Goal: Find specific page/section: Find specific page/section

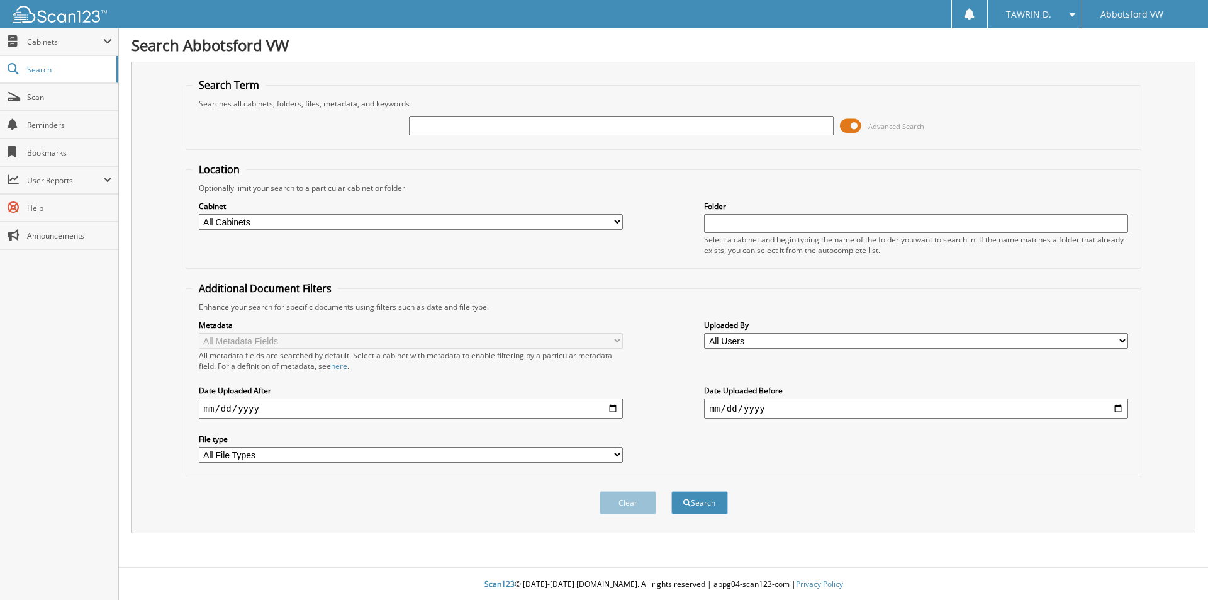
click at [480, 118] on input "text" at bounding box center [621, 125] width 424 height 19
click at [531, 126] on input "text" at bounding box center [621, 125] width 424 height 19
click at [507, 125] on input "text" at bounding box center [621, 125] width 424 height 19
paste input "[US_VEHICLE_IDENTIFICATION_NUMBER]"
type input "[US_VEHICLE_IDENTIFICATION_NUMBER]"
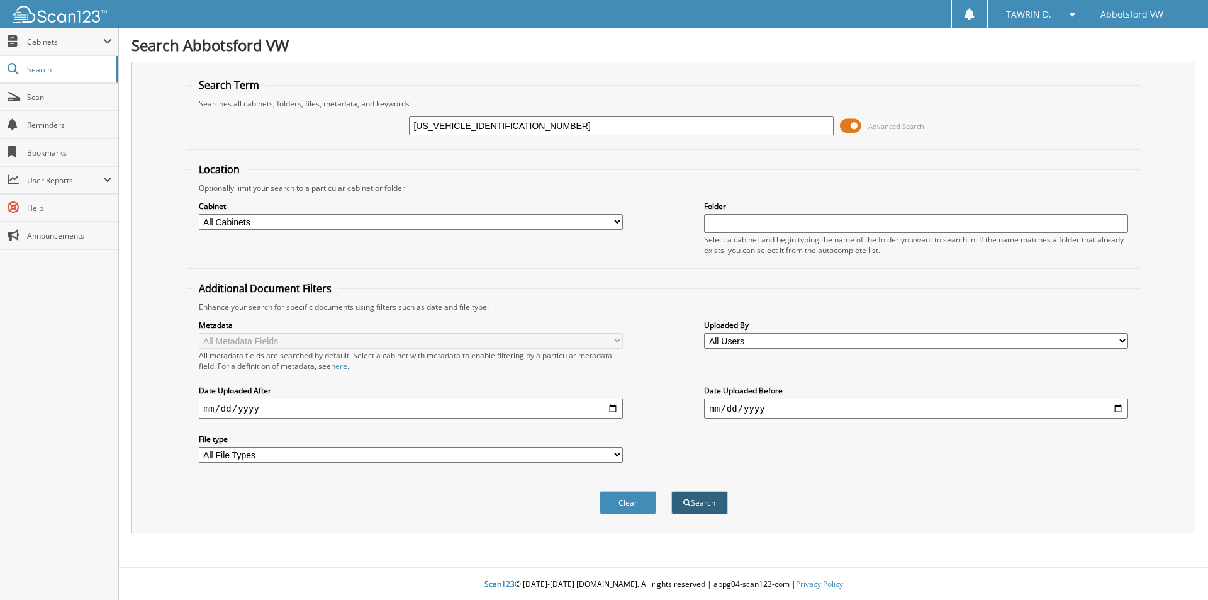
click at [693, 491] on button "Search" at bounding box center [699, 502] width 57 height 23
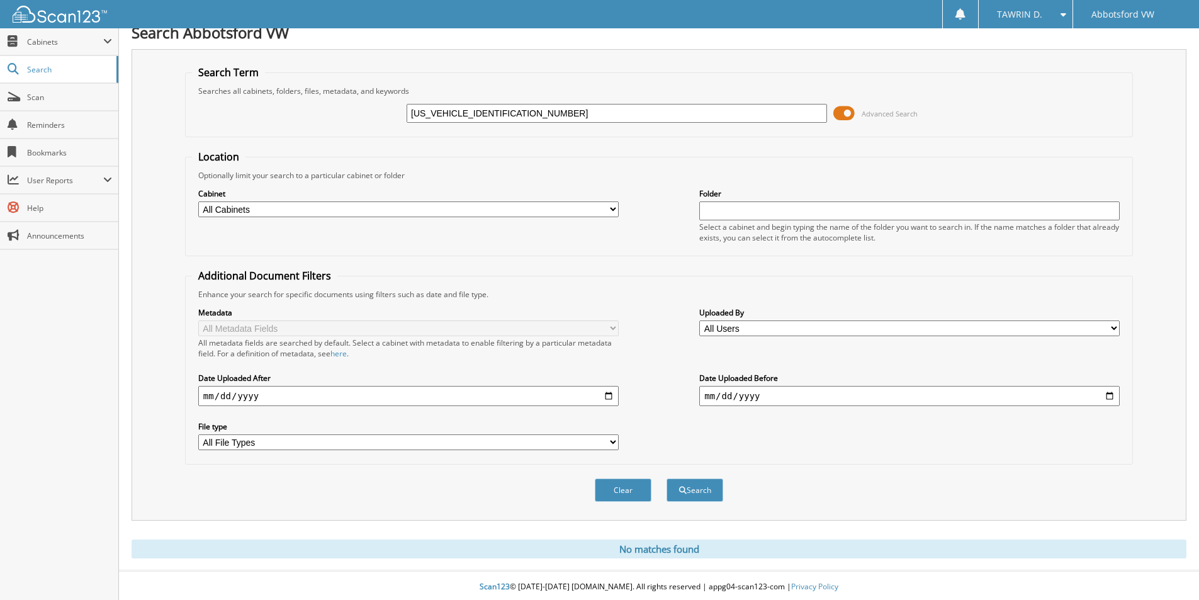
scroll to position [16, 0]
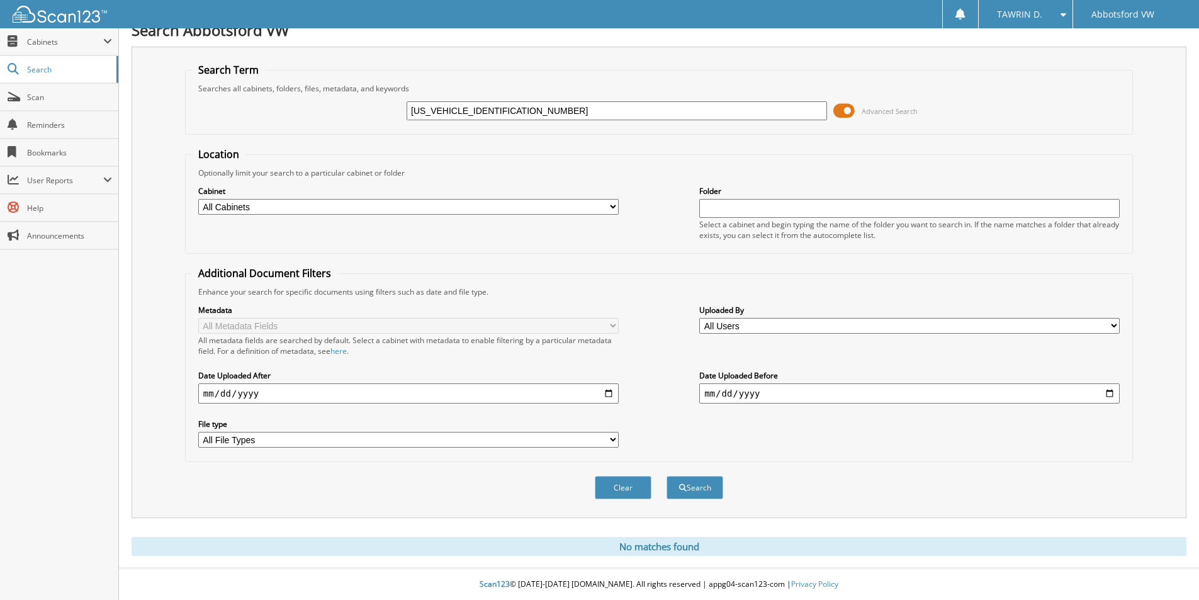
click at [517, 111] on input "3VVLX7B23RM121049" at bounding box center [617, 110] width 420 height 19
type input "121049"
click at [666, 476] on button "Search" at bounding box center [694, 487] width 57 height 23
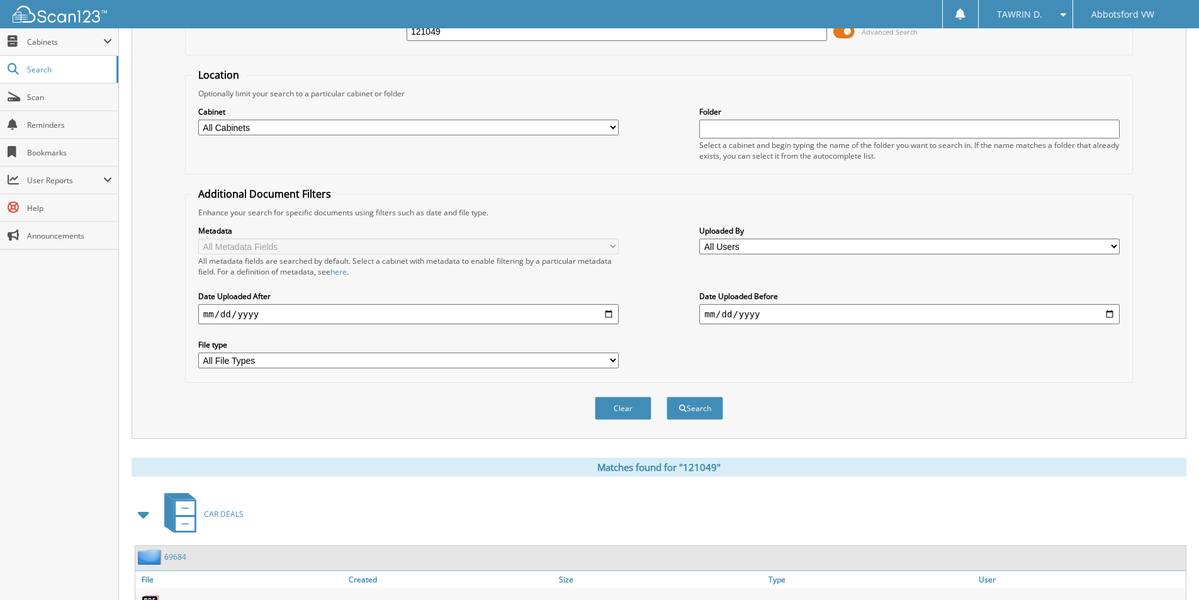
scroll to position [332, 0]
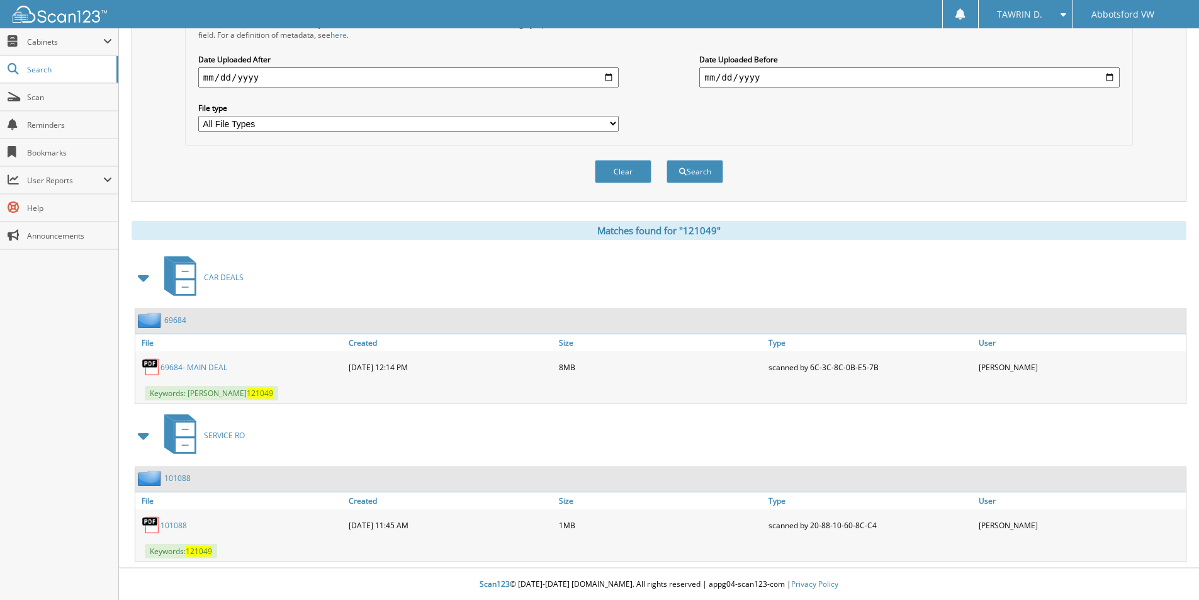
click at [206, 364] on link "69684- MAIN DEAL" at bounding box center [193, 367] width 67 height 11
